Goal: Task Accomplishment & Management: Use online tool/utility

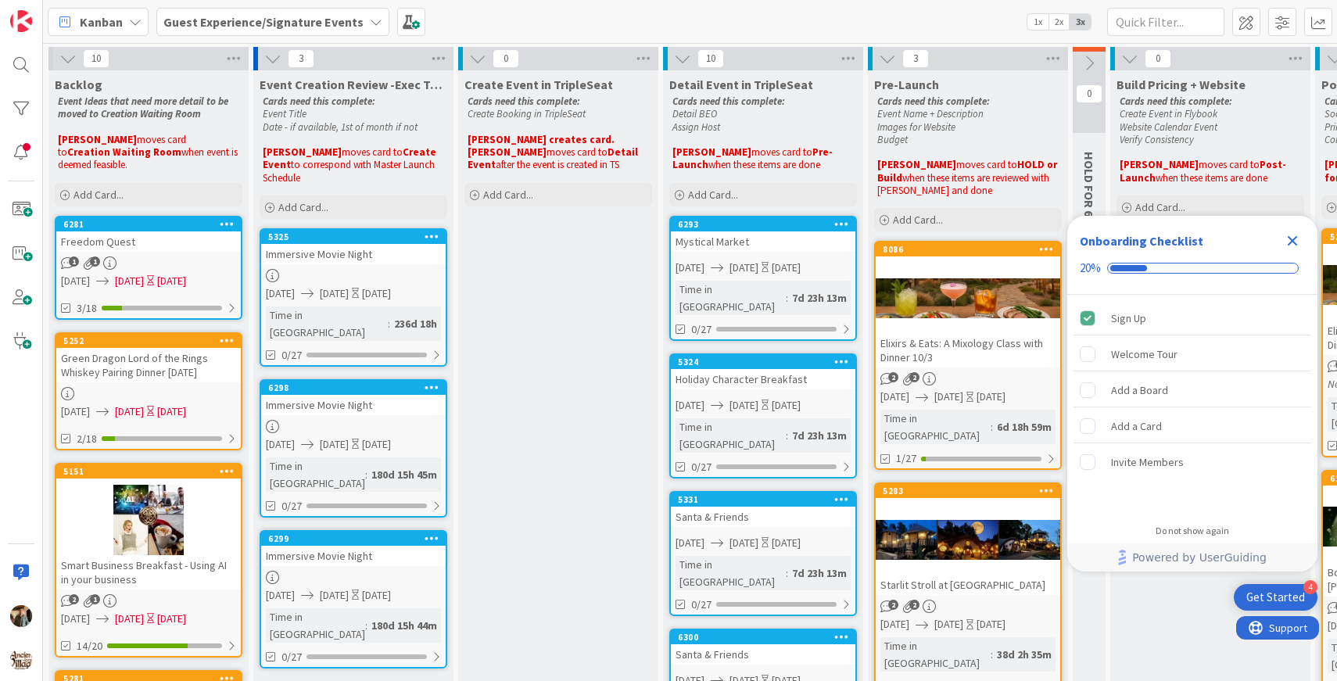
click at [1292, 241] on icon "Close Checklist" at bounding box center [1293, 241] width 10 height 10
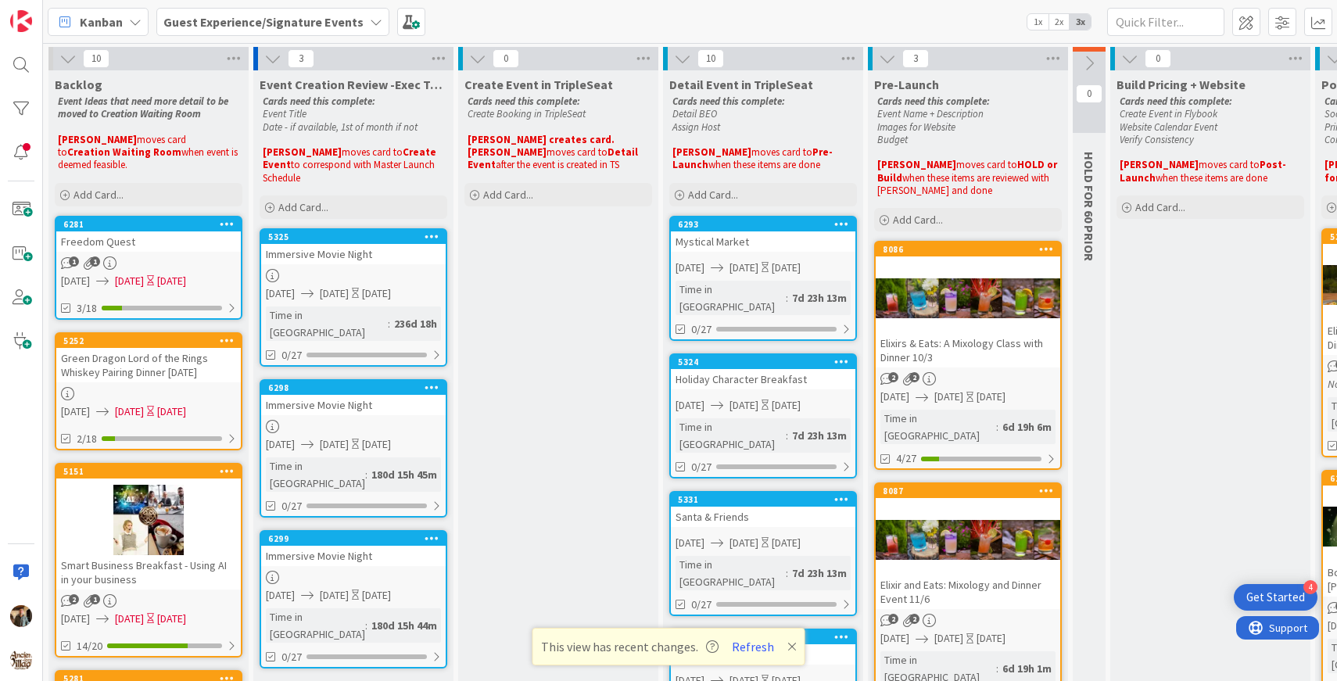
click at [269, 21] on b "Guest Experience/Signature Events" at bounding box center [263, 22] width 200 height 16
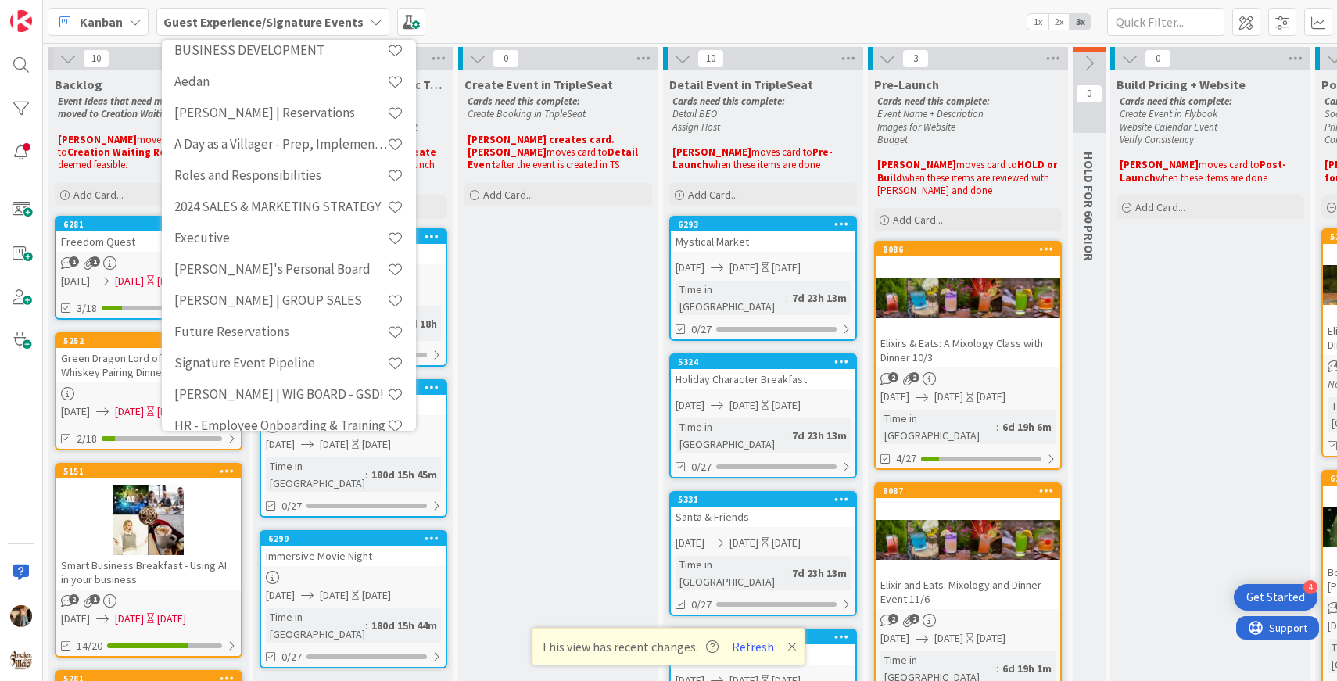
scroll to position [260, 0]
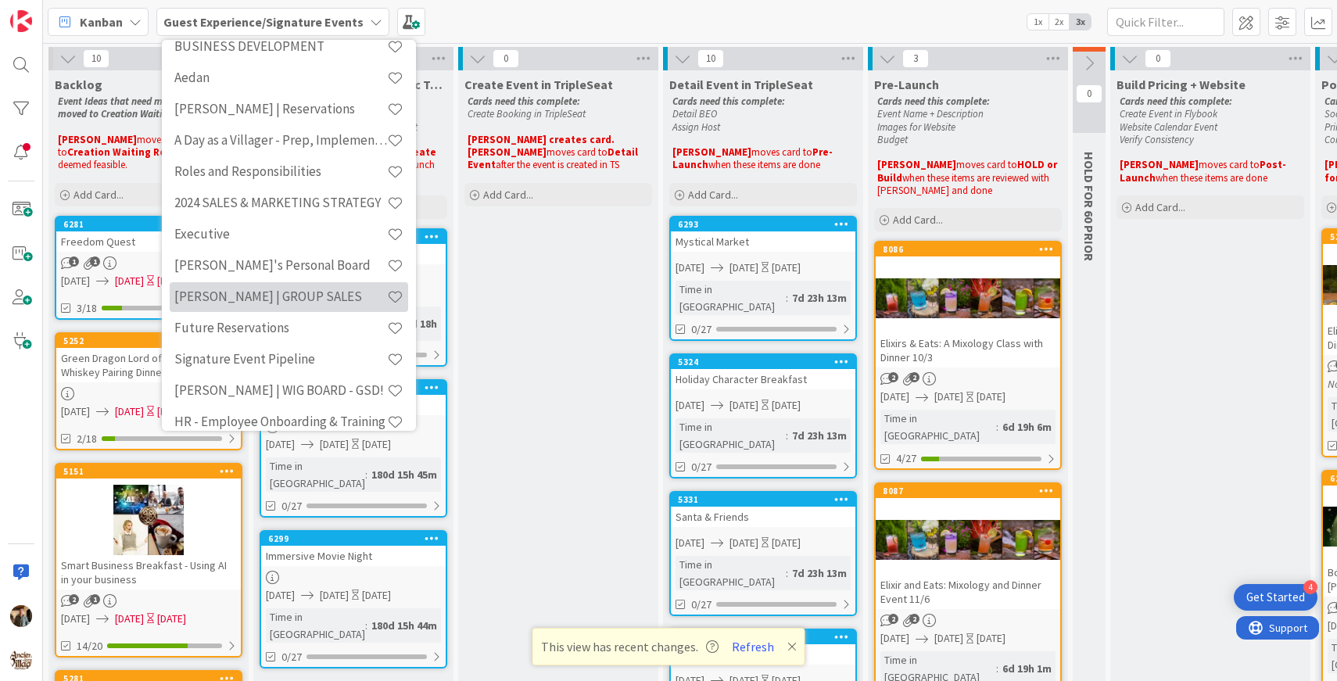
click at [284, 293] on h4 "[PERSON_NAME] | GROUP SALES" at bounding box center [280, 296] width 213 height 16
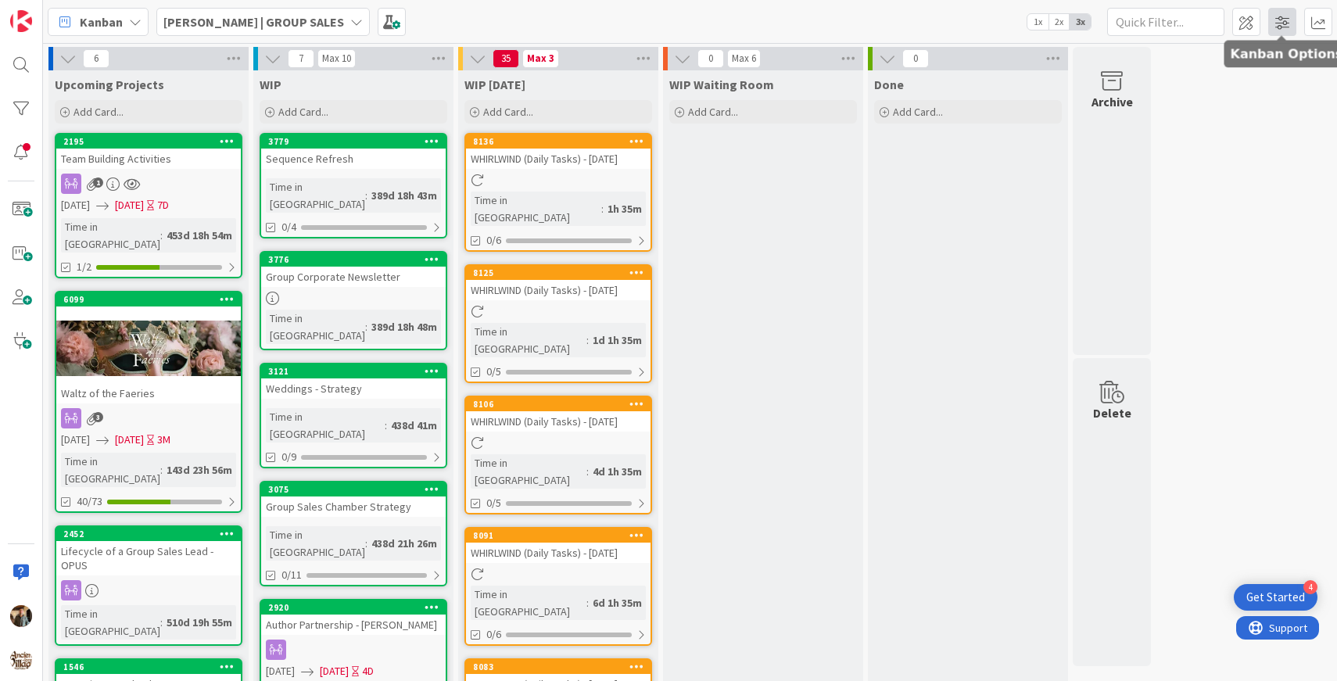
click at [1281, 27] on span at bounding box center [1282, 22] width 28 height 28
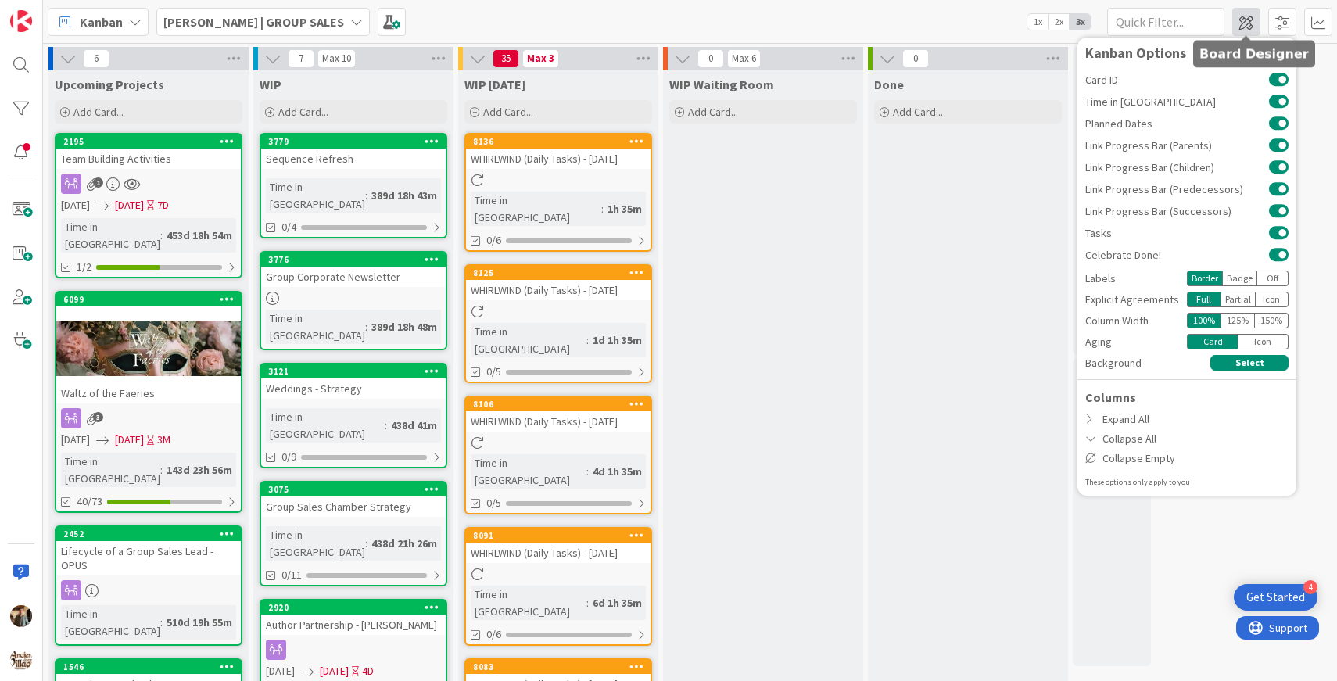
click at [1254, 20] on span at bounding box center [1246, 22] width 28 height 28
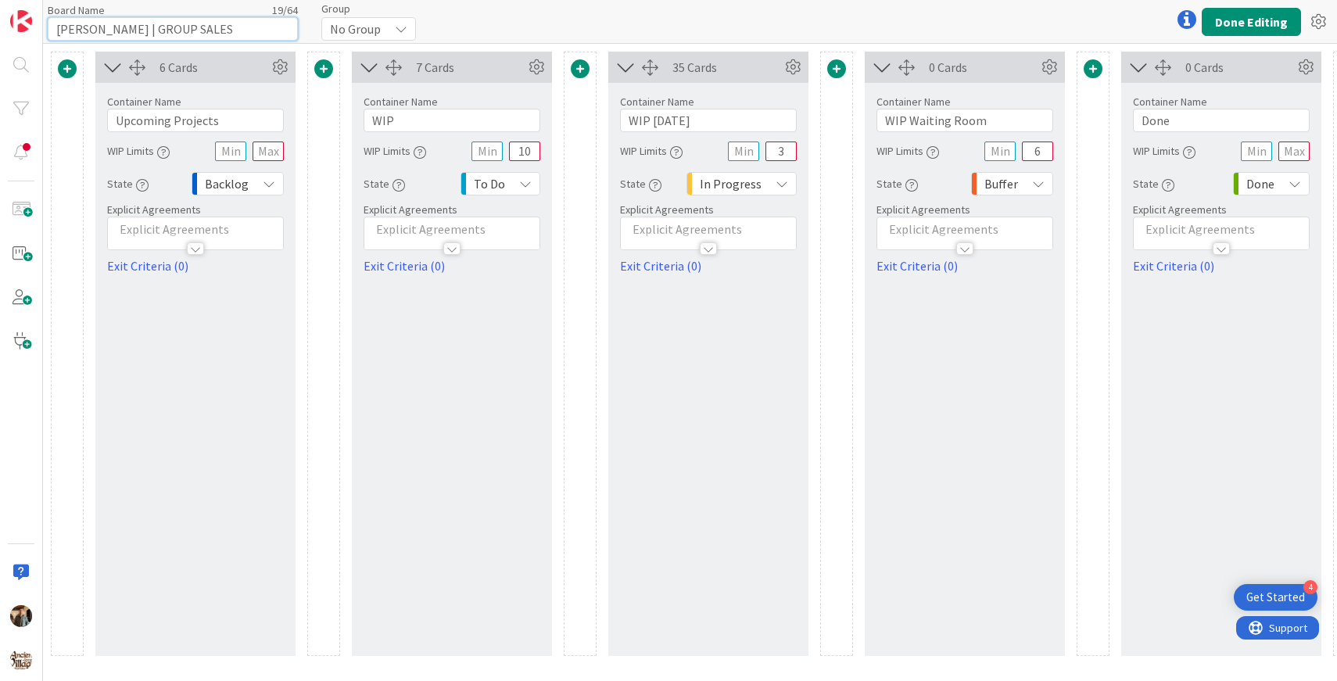
click at [91, 29] on input "[PERSON_NAME] | GROUP SALES" at bounding box center [173, 28] width 250 height 23
type input "[PERSON_NAME] | GROUP SALES"
click at [482, 26] on div "Board Name 19 / 64 [PERSON_NAME] | GROUP SALES Group No Group Done Editing" at bounding box center [690, 21] width 1294 height 43
click at [1262, 16] on button "Done Editing" at bounding box center [1251, 22] width 99 height 28
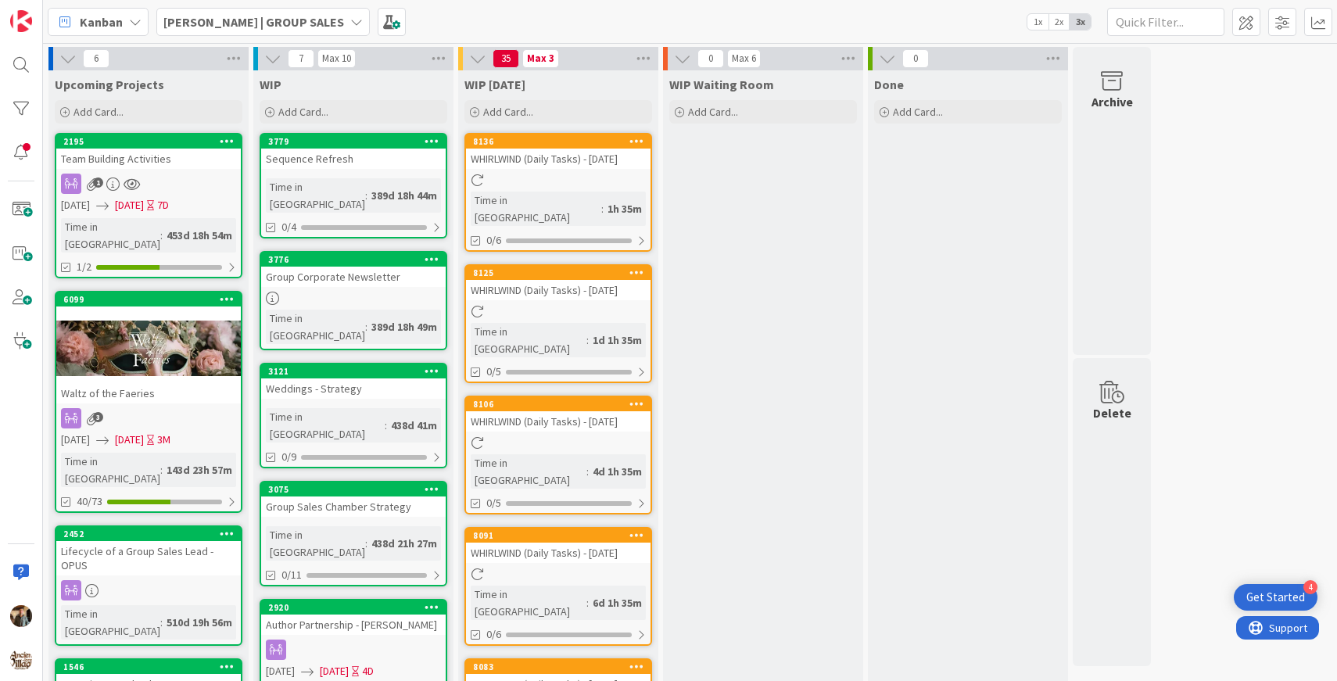
click at [228, 142] on icon at bounding box center [227, 140] width 15 height 11
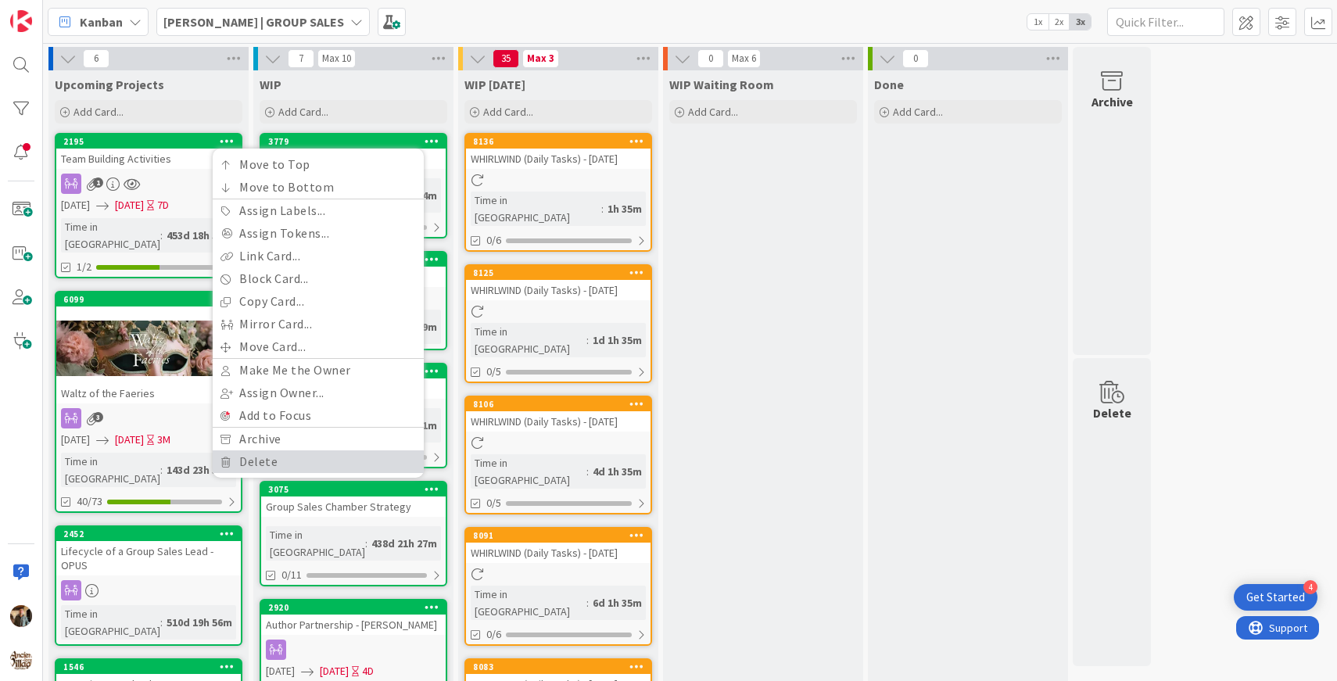
click at [261, 463] on link "Delete" at bounding box center [318, 461] width 211 height 23
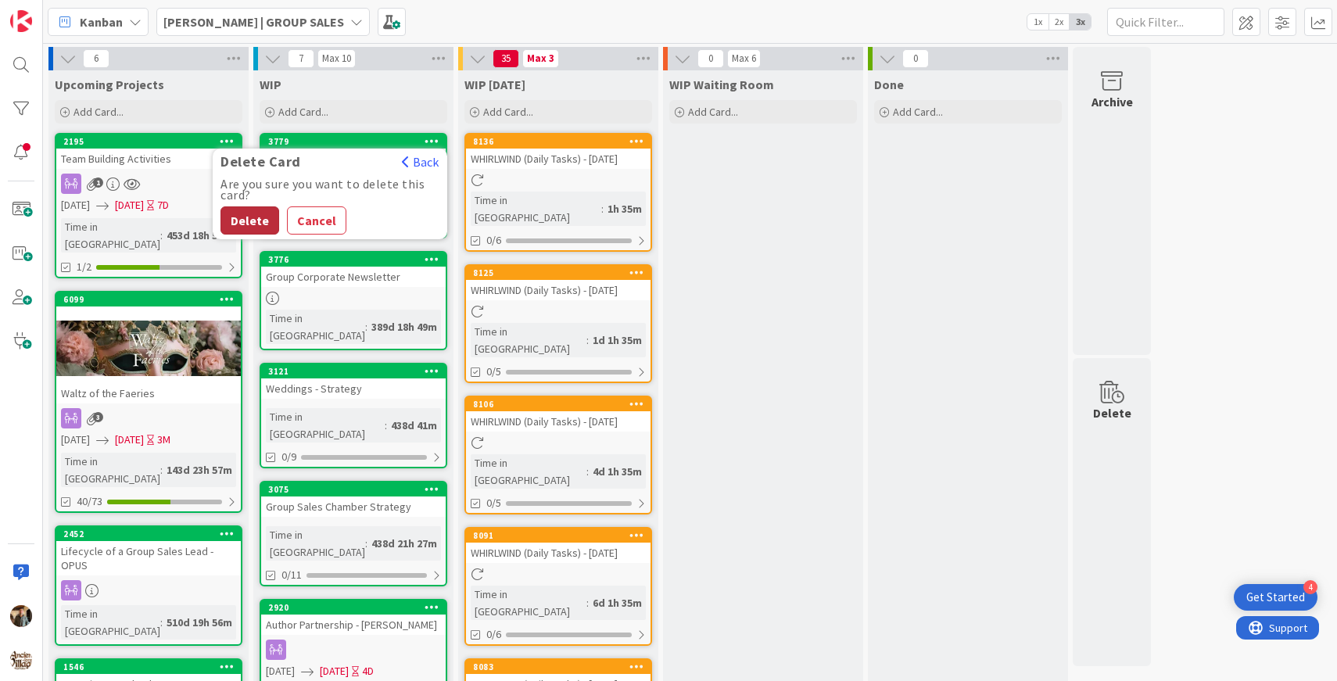
click at [249, 217] on button "Delete" at bounding box center [249, 220] width 59 height 28
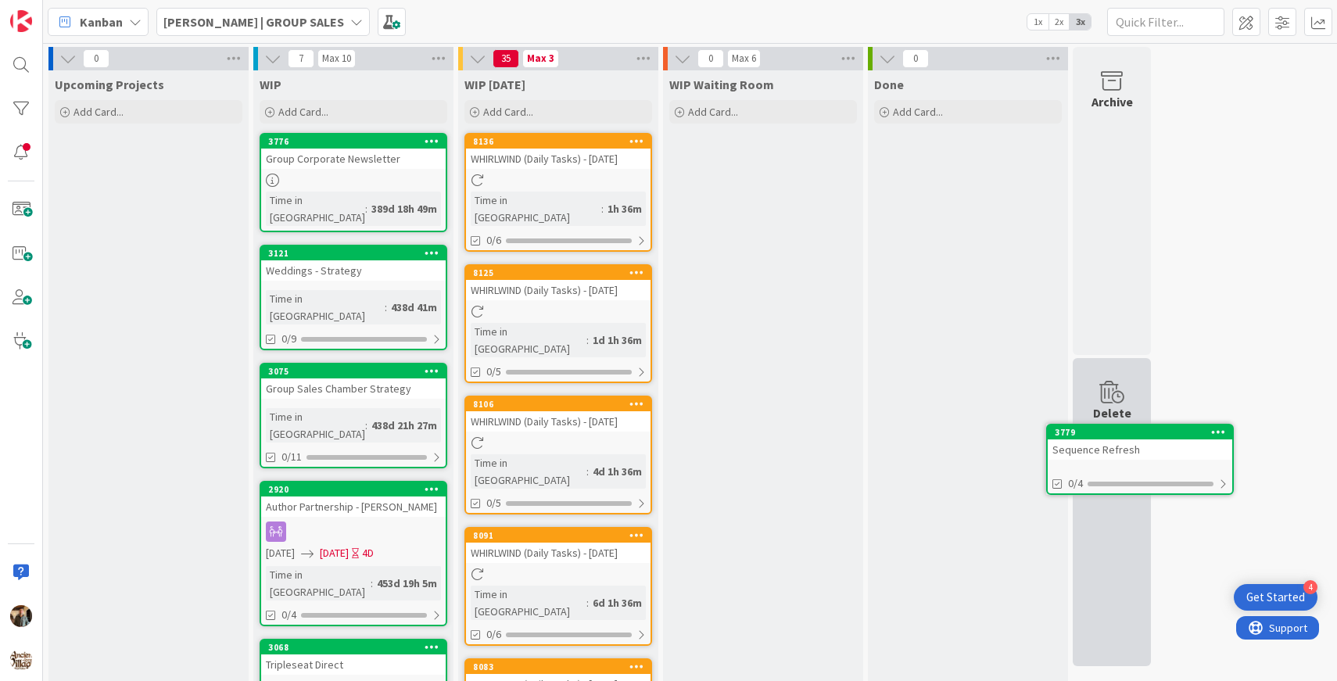
drag, startPoint x: 328, startPoint y: 163, endPoint x: 1114, endPoint y: 453, distance: 838.6
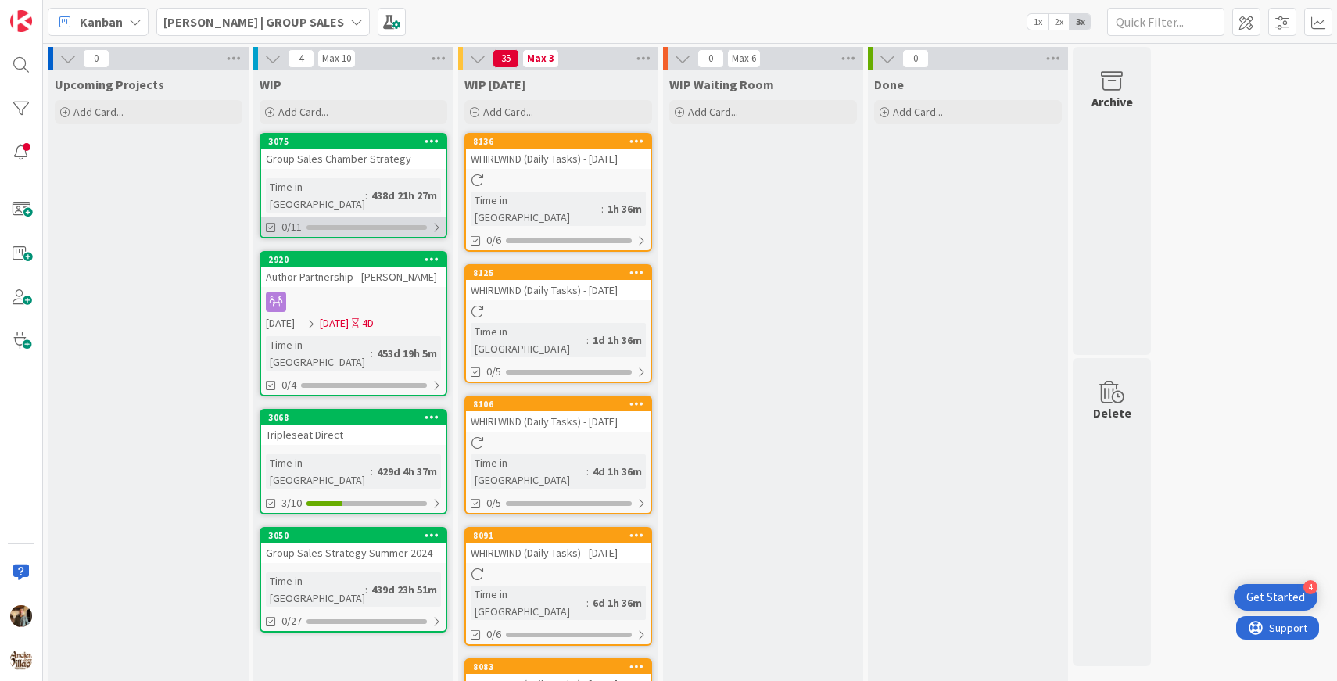
click at [331, 225] on div at bounding box center [366, 227] width 120 height 5
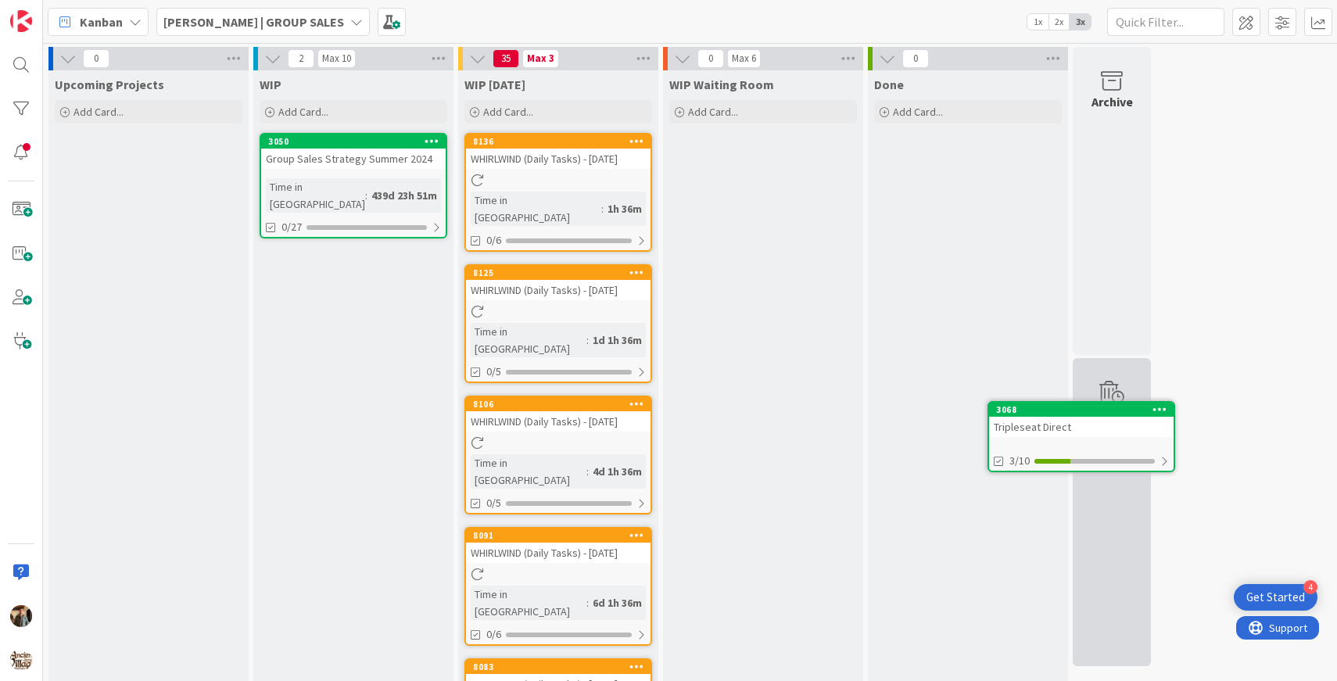
drag, startPoint x: 359, startPoint y: 156, endPoint x: 1082, endPoint y: 422, distance: 770.5
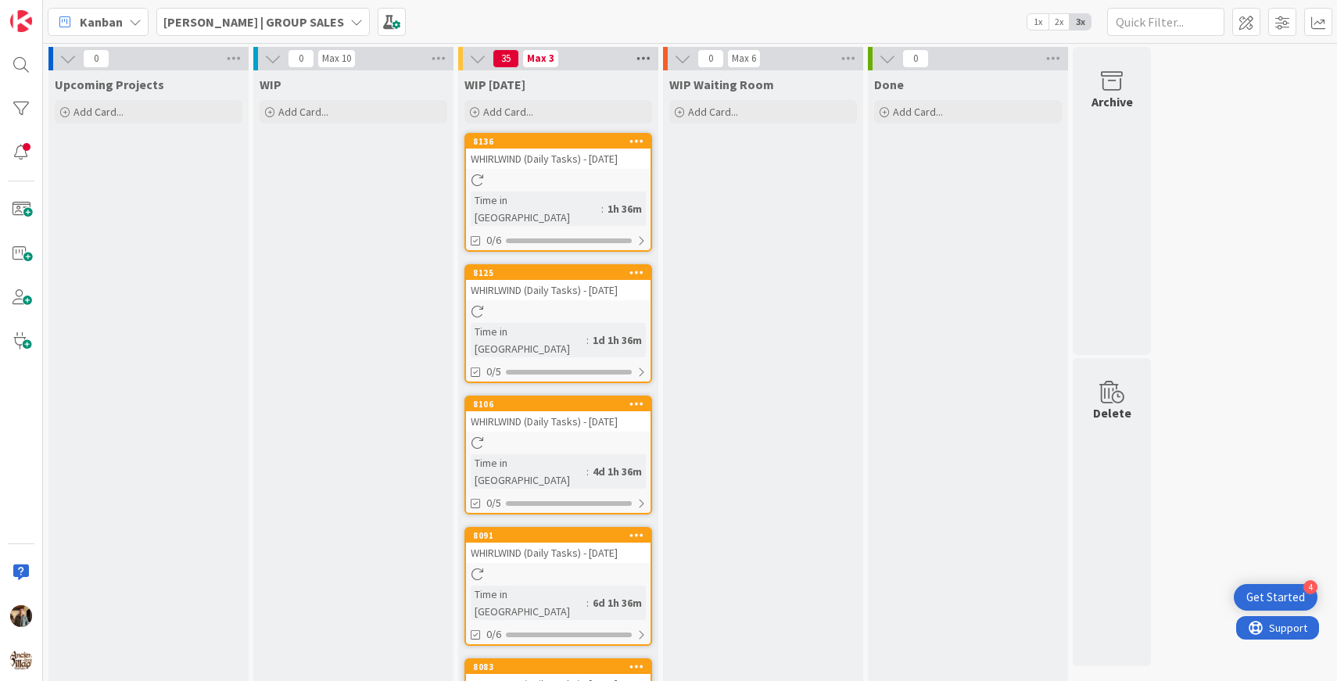
click at [640, 58] on icon at bounding box center [643, 58] width 20 height 23
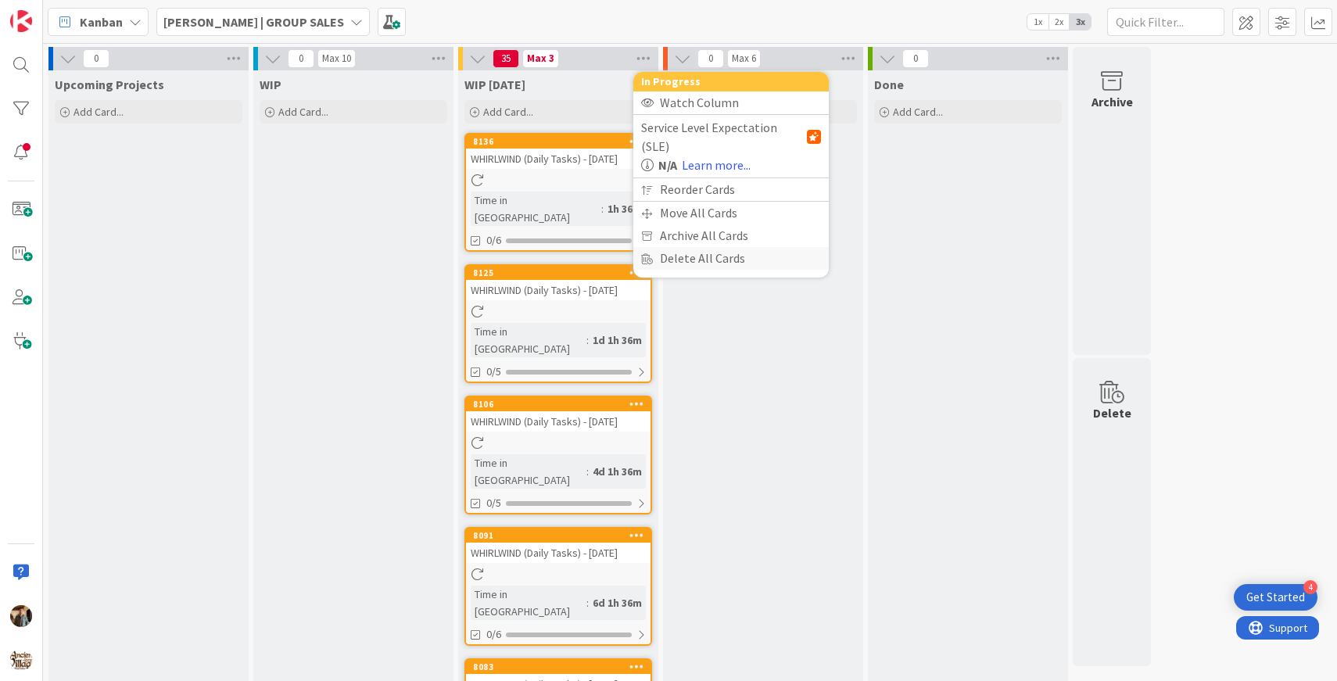
click at [691, 247] on div "Delete All Cards" at bounding box center [730, 258] width 195 height 23
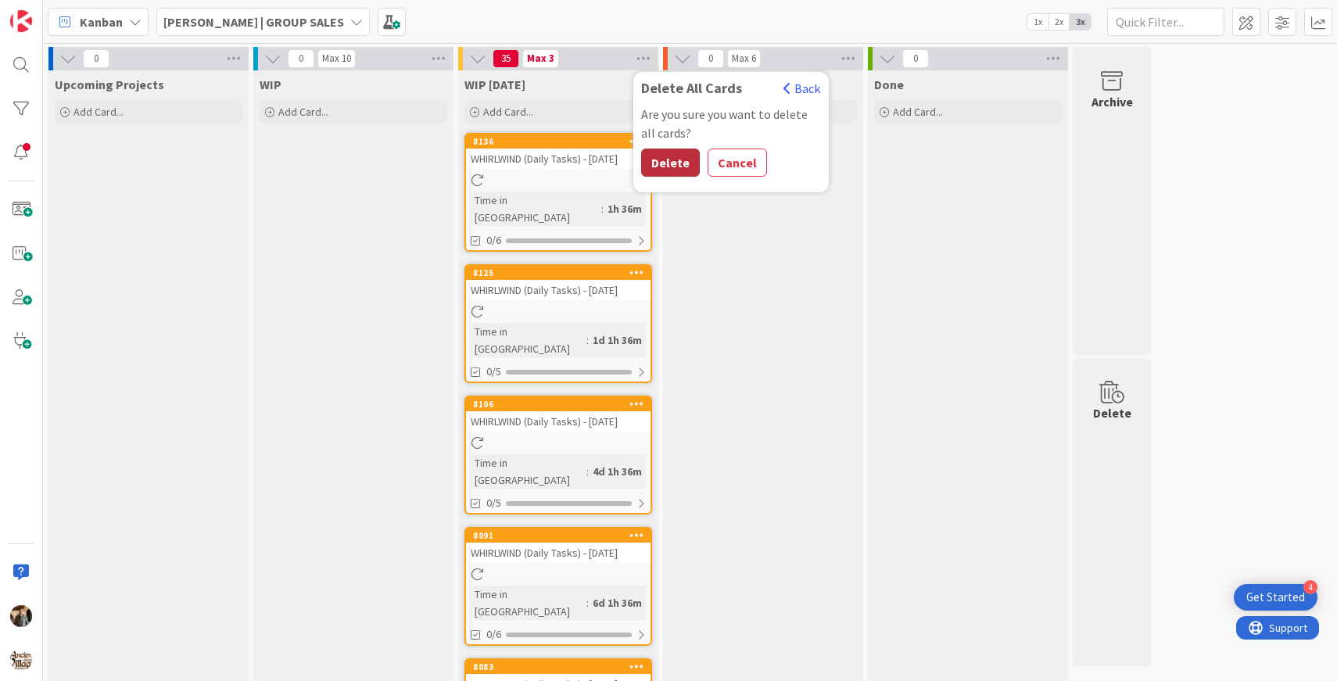
click at [670, 156] on button "Delete" at bounding box center [670, 163] width 59 height 28
